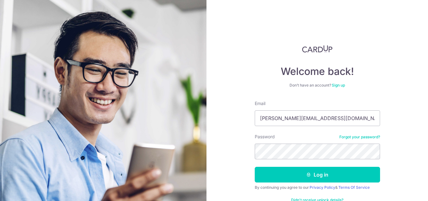
click at [255, 167] on button "Log in" at bounding box center [317, 175] width 125 height 16
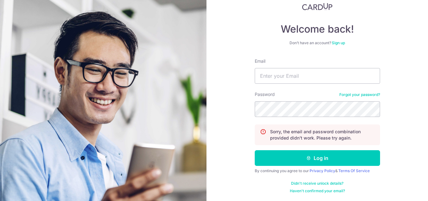
click at [350, 96] on link "Forgot your password?" at bounding box center [359, 94] width 41 height 5
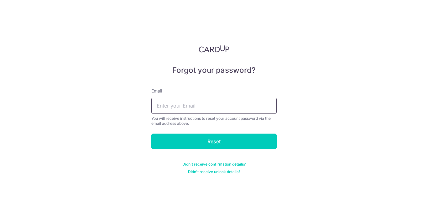
click at [192, 110] on input "text" at bounding box center [213, 106] width 125 height 16
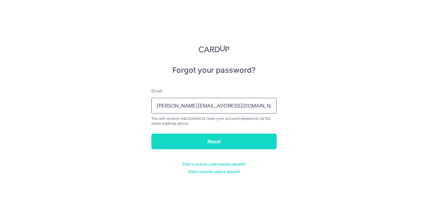
type input "franchesca.dumalaog@gmail.com"
click at [194, 137] on input "Reset" at bounding box center [213, 141] width 125 height 16
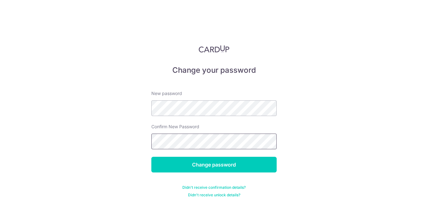
click at [151, 157] on input "Change password" at bounding box center [213, 165] width 125 height 16
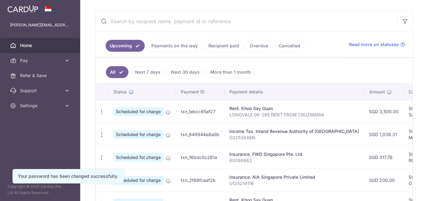
scroll to position [125, 0]
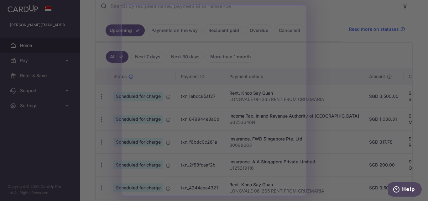
click at [88, 91] on div at bounding box center [216, 101] width 432 height 203
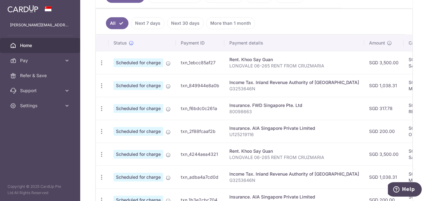
scroll to position [157, 0]
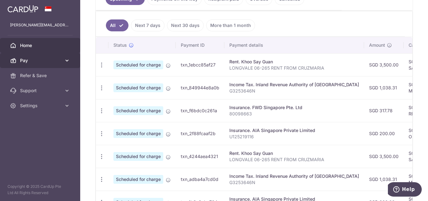
click at [67, 61] on icon at bounding box center [67, 60] width 6 height 6
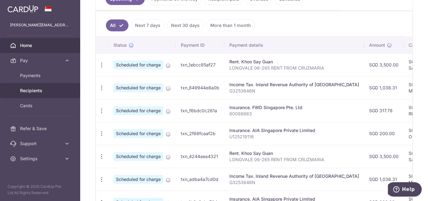
click at [37, 87] on link "Recipients" at bounding box center [40, 90] width 80 height 15
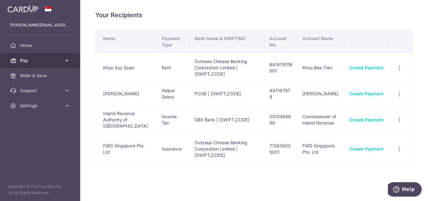
click at [63, 63] on link "Pay" at bounding box center [40, 60] width 80 height 15
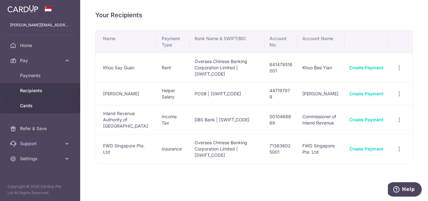
click at [33, 102] on link "Cards" at bounding box center [40, 105] width 80 height 15
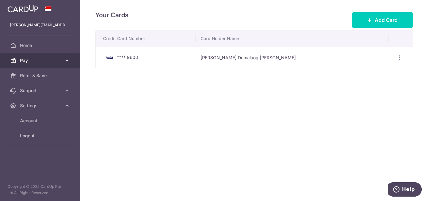
click at [67, 61] on icon at bounding box center [67, 60] width 6 height 6
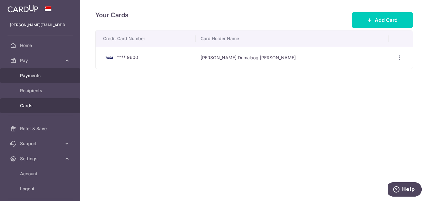
click at [52, 74] on span "Payments" at bounding box center [40, 75] width 41 height 6
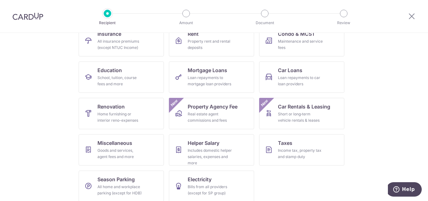
scroll to position [80, 0]
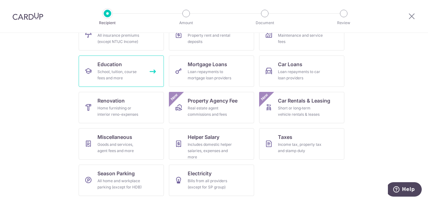
click at [117, 66] on span "Education" at bounding box center [109, 64] width 24 height 8
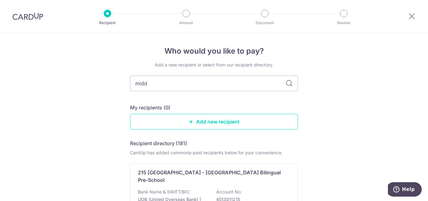
type input "middl"
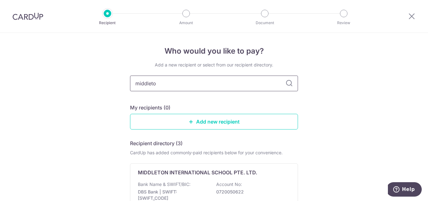
type input "middleton"
click at [288, 85] on icon at bounding box center [289, 84] width 8 height 8
click at [226, 81] on input "middleton" at bounding box center [214, 83] width 168 height 16
type input "middleton tampines"
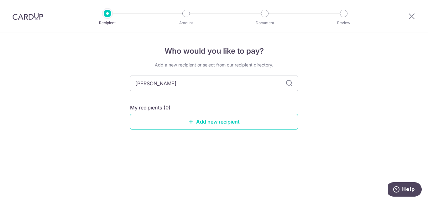
click at [289, 85] on icon at bounding box center [289, 84] width 8 height 8
drag, startPoint x: 192, startPoint y: 84, endPoint x: 109, endPoint y: 78, distance: 82.9
click at [109, 78] on div "Who would you like to pay? Add a new recipient or select from our recipient dir…" at bounding box center [214, 117] width 428 height 168
type input "middl"
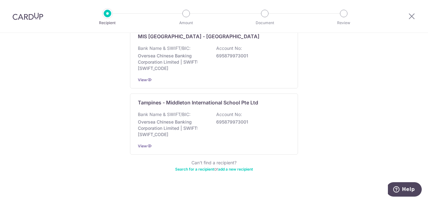
scroll to position [207, 0]
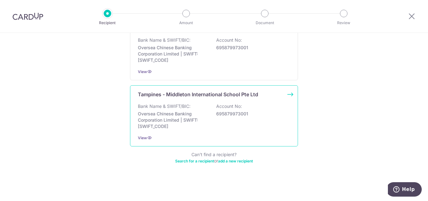
click at [186, 106] on p "Bank Name & SWIFT/BIC:" at bounding box center [164, 106] width 53 height 6
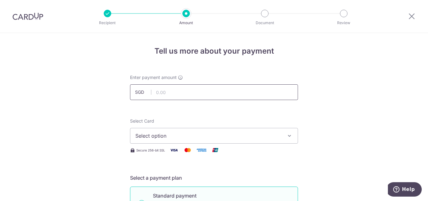
click at [207, 96] on input "text" at bounding box center [214, 92] width 168 height 16
type input "6,356.34"
click at [260, 130] on button "Select option" at bounding box center [214, 136] width 168 height 16
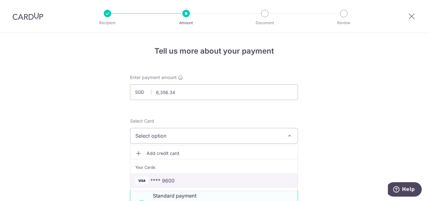
click at [177, 182] on span "**** 9600" at bounding box center [213, 181] width 157 height 8
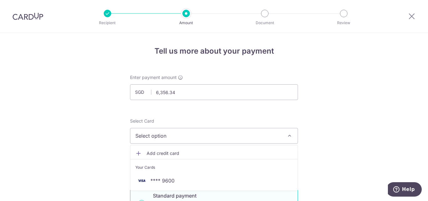
click at [280, 133] on button "Select option" at bounding box center [214, 136] width 168 height 16
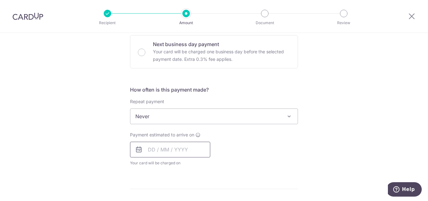
scroll to position [157, 0]
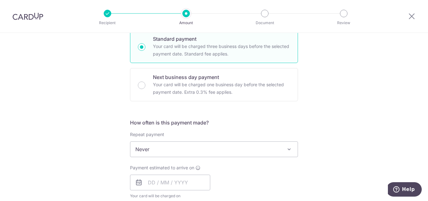
click at [53, 107] on div "Tell us more about your payment Enter payment amount SGD 6,356.34 6356.34 Selec…" at bounding box center [214, 159] width 428 height 566
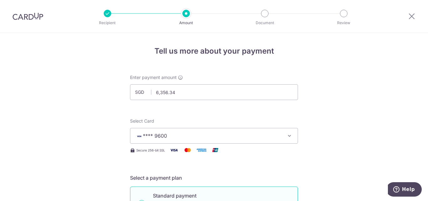
scroll to position [63, 0]
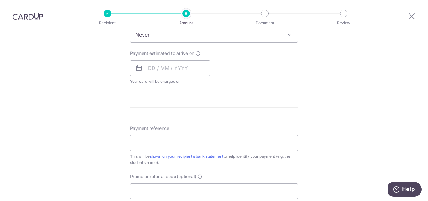
scroll to position [282, 0]
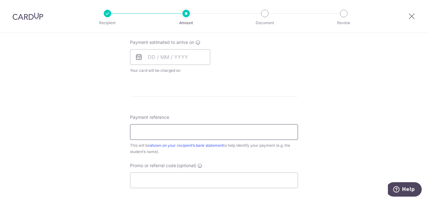
click at [241, 137] on input "Payment reference" at bounding box center [214, 132] width 168 height 16
type input "s"
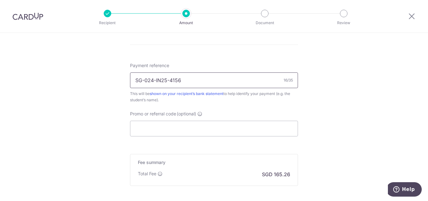
scroll to position [344, 0]
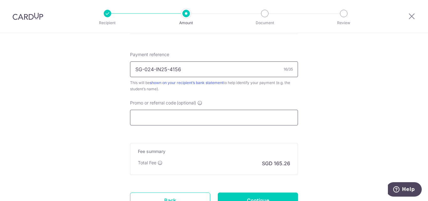
type input "SG-024-IN25-4156"
click at [242, 118] on input "Promo or referral code (optional)" at bounding box center [214, 118] width 168 height 16
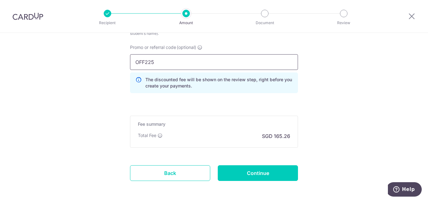
scroll to position [427, 0]
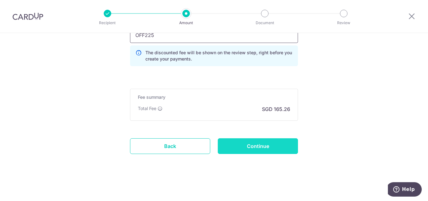
type input "OFF225"
click at [279, 139] on input "Continue" at bounding box center [258, 146] width 80 height 16
type input "Create Schedule"
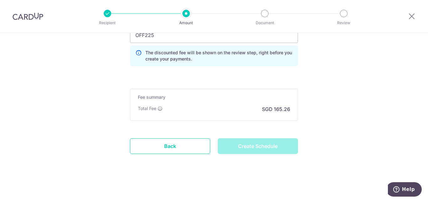
scroll to position [358, 0]
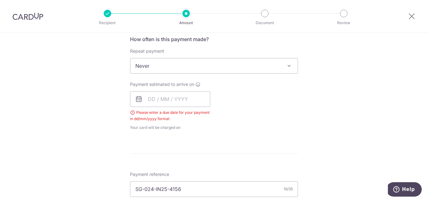
scroll to position [206, 0]
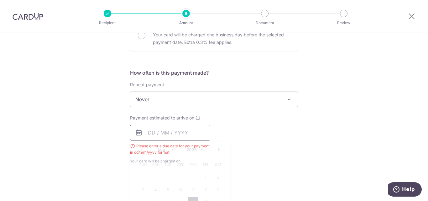
click at [148, 129] on input "text" at bounding box center [170, 133] width 80 height 16
click at [152, 129] on input "1" at bounding box center [170, 133] width 80 height 16
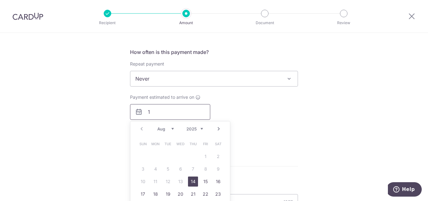
scroll to position [238, 0]
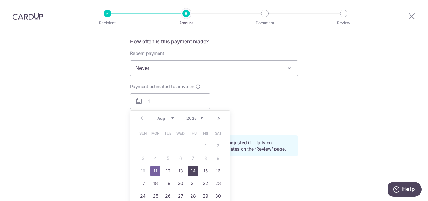
click at [194, 173] on link "14" at bounding box center [193, 171] width 10 height 10
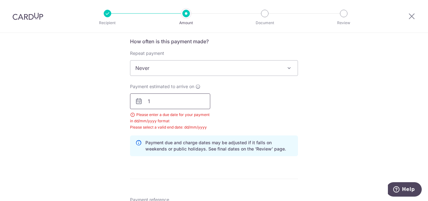
click at [175, 100] on input "1" at bounding box center [170, 101] width 80 height 16
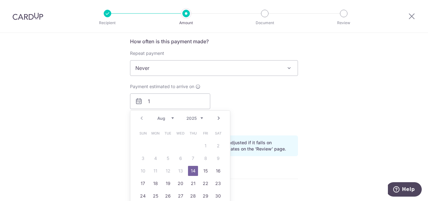
click at [188, 169] on link "14" at bounding box center [193, 171] width 10 height 10
type input "[DATE]"
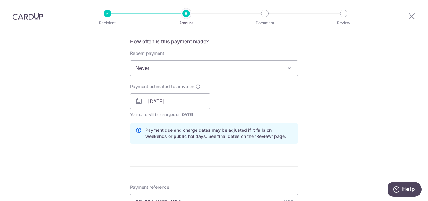
click at [188, 169] on form "Enter payment amount SGD 6,356.34 6356.34 Select Card **** 9600 Add credit card…" at bounding box center [214, 112] width 168 height 550
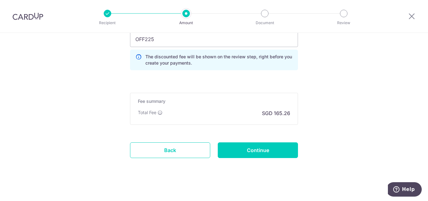
scroll to position [452, 0]
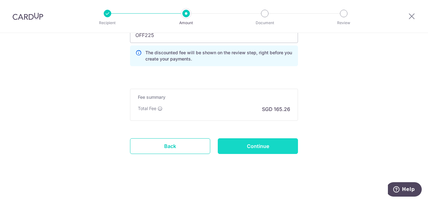
click at [253, 151] on input "Continue" at bounding box center [258, 146] width 80 height 16
type input "Create Schedule"
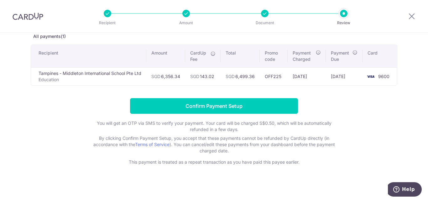
scroll to position [37, 0]
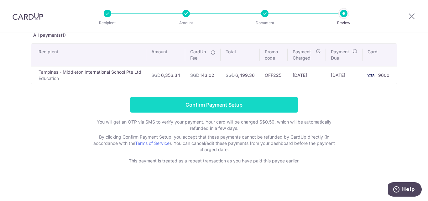
click at [270, 110] on input "Confirm Payment Setup" at bounding box center [214, 105] width 168 height 16
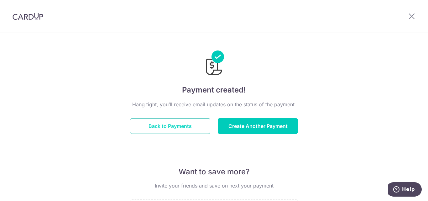
click at [170, 123] on button "Back to Payments" at bounding box center [170, 126] width 80 height 16
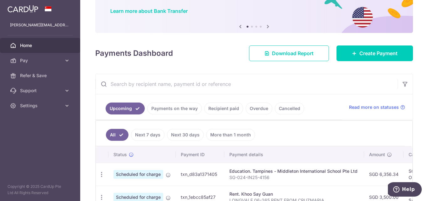
scroll to position [31, 0]
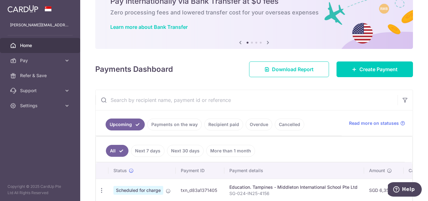
click at [225, 124] on link "Recipient paid" at bounding box center [223, 124] width 39 height 12
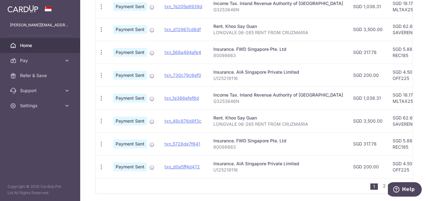
scroll to position [251, 0]
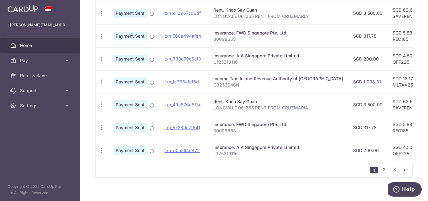
click at [383, 173] on link "2" at bounding box center [384, 170] width 8 height 8
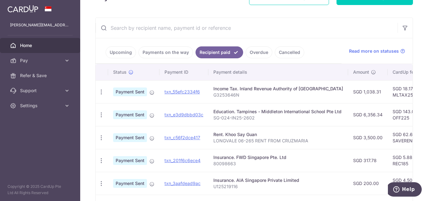
scroll to position [0, 0]
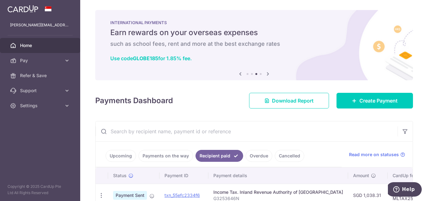
click at [29, 42] on span "Home" at bounding box center [40, 45] width 41 height 6
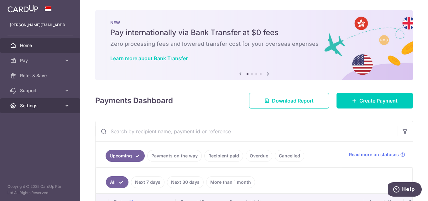
click at [49, 103] on span "Settings" at bounding box center [40, 105] width 41 height 6
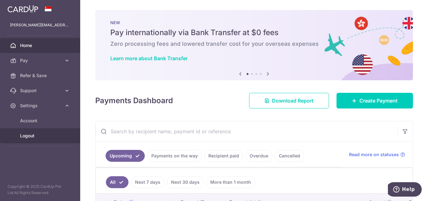
click at [40, 134] on span "Logout" at bounding box center [40, 135] width 41 height 6
